Goal: Information Seeking & Learning: Find specific fact

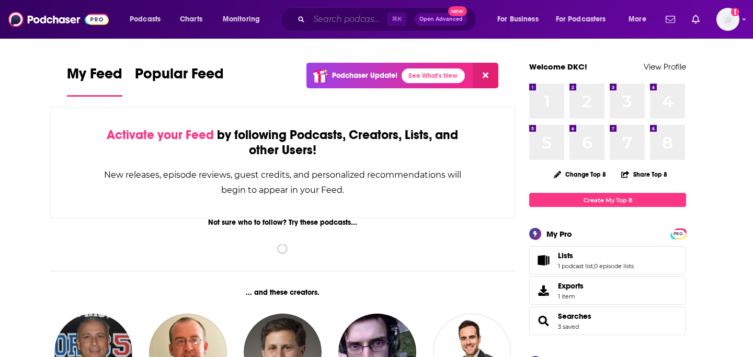
click at [338, 16] on input "Search podcasts, credits, & more..." at bounding box center [348, 19] width 78 height 17
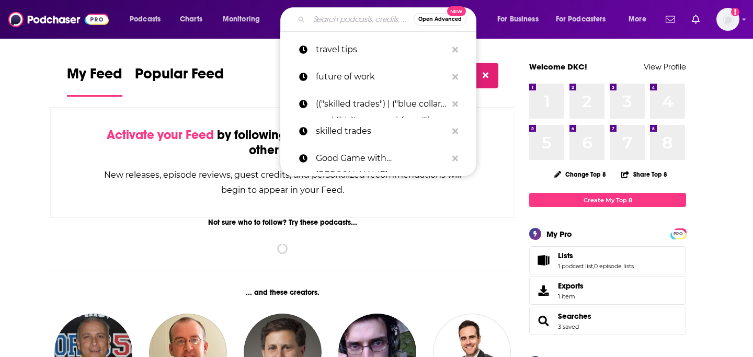
paste input "For All Nerds"
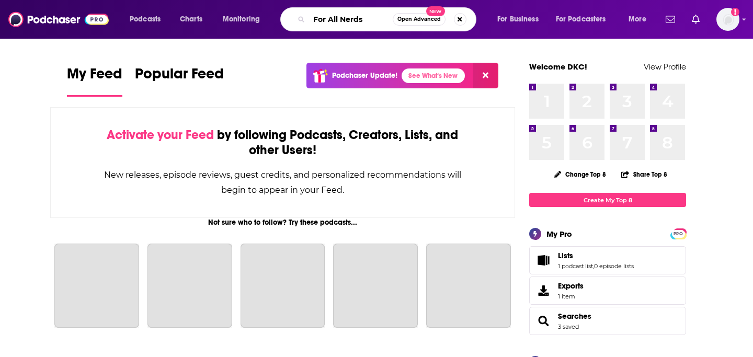
type input "For All Nerds"
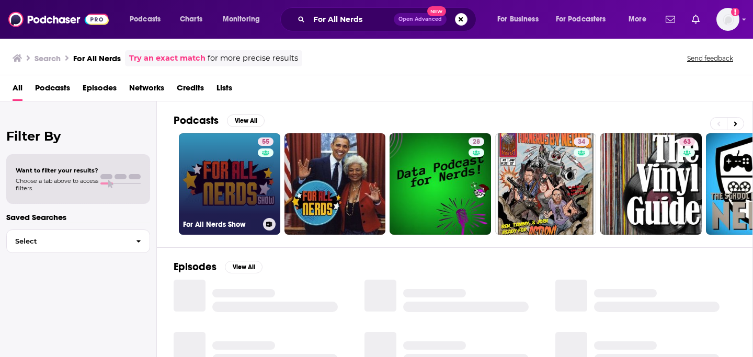
click at [215, 175] on link "55 For All Nerds Show" at bounding box center [229, 183] width 101 height 101
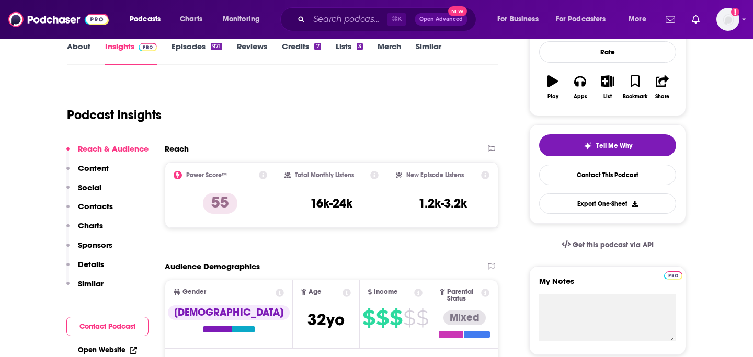
scroll to position [174, 0]
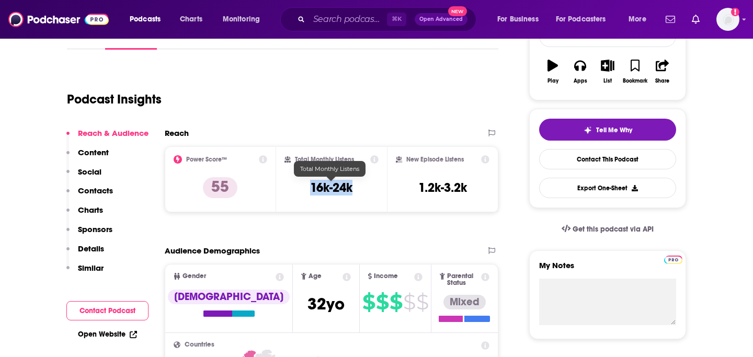
drag, startPoint x: 319, startPoint y: 184, endPoint x: 364, endPoint y: 184, distance: 45.5
click at [364, 184] on div "Total Monthly Listens 16k-24k" at bounding box center [332, 179] width 95 height 48
copy h3 "16k-24k"
drag, startPoint x: 295, startPoint y: 158, endPoint x: 358, endPoint y: 158, distance: 62.8
click at [358, 158] on div "Total Monthly Listens" at bounding box center [332, 159] width 95 height 8
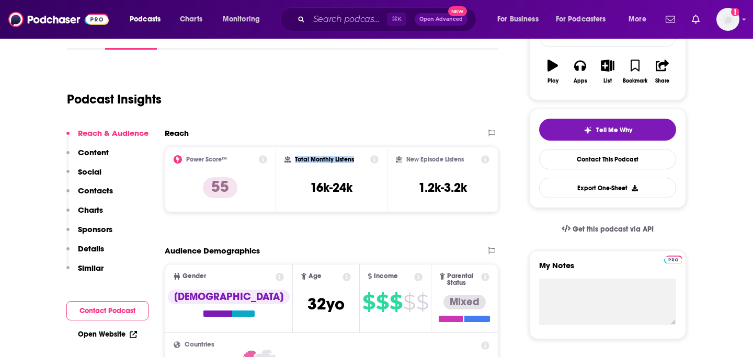
copy h2 "Total Monthly Listens"
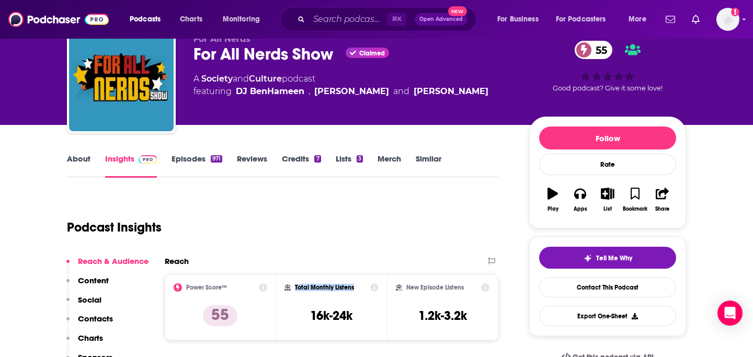
scroll to position [19, 0]
